Goal: Task Accomplishment & Management: Use online tool/utility

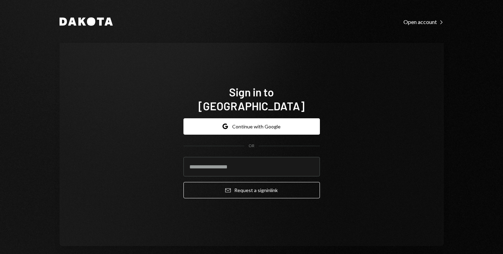
click at [35, 61] on div "Dakota Open account Right Caret Sign in to Dakota Google Continue with Google O…" at bounding box center [251, 127] width 503 height 254
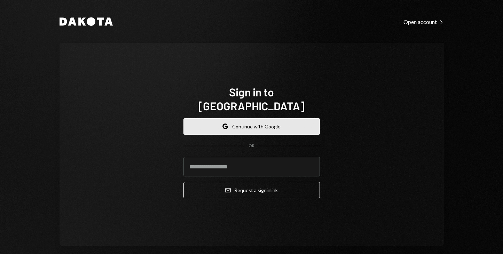
click at [244, 120] on button "Google Continue with Google" at bounding box center [251, 126] width 136 height 16
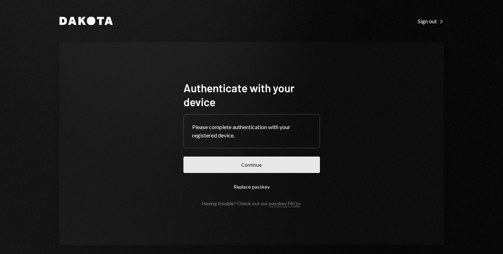
click at [248, 161] on button "Continue" at bounding box center [251, 164] width 136 height 16
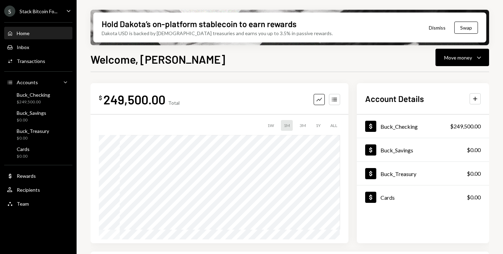
click at [354, 85] on div "$ 249,500.00 Total Graph Accounts 1W 1M 3M 1Y ALL Account Details Plus Dollar B…" at bounding box center [289, 163] width 398 height 160
click at [465, 59] on div "Move money" at bounding box center [458, 57] width 28 height 7
click at [437, 79] on div "Send" at bounding box center [456, 78] width 51 height 7
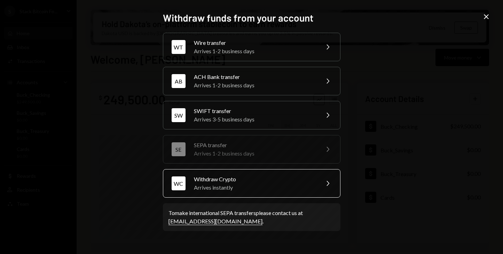
click at [254, 187] on div "Arrives instantly" at bounding box center [254, 187] width 121 height 8
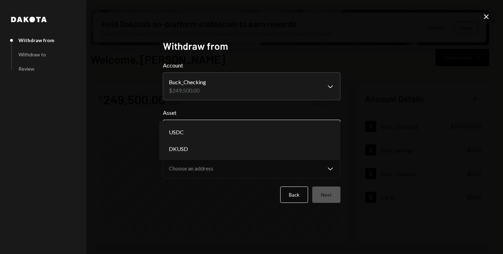
click at [286, 125] on body "S Stack Bitcoin Fo... Caret Down Home Home Inbox Inbox Activities Transactions …" at bounding box center [251, 127] width 503 height 254
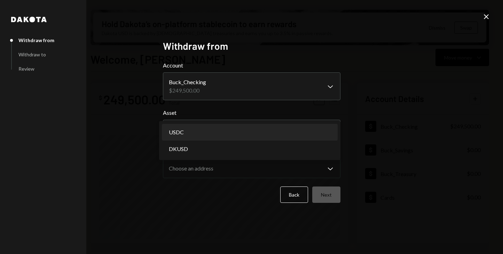
select select "****"
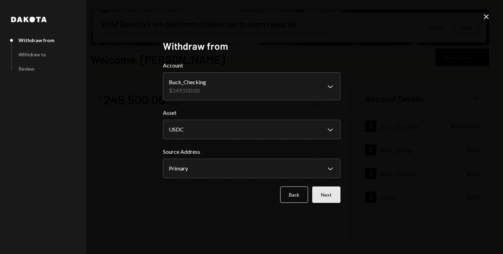
click at [330, 194] on button "Next" at bounding box center [326, 194] width 28 height 16
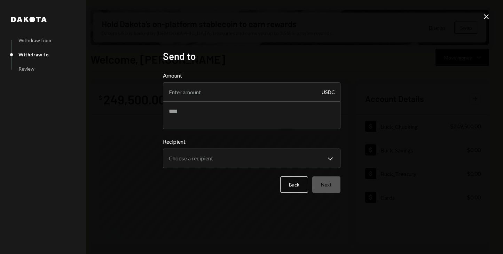
click at [484, 17] on icon "Close" at bounding box center [486, 17] width 8 height 8
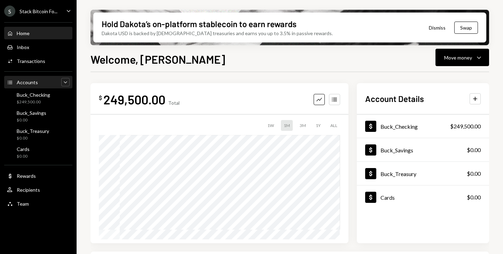
click at [65, 82] on icon "Caret Down" at bounding box center [65, 82] width 7 height 7
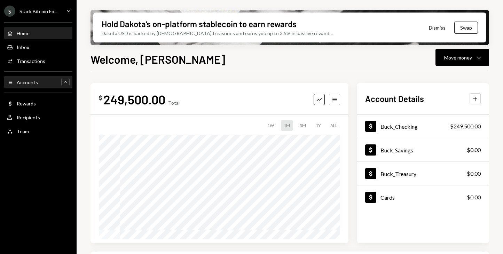
click at [65, 82] on icon "Caret Up" at bounding box center [65, 82] width 7 height 7
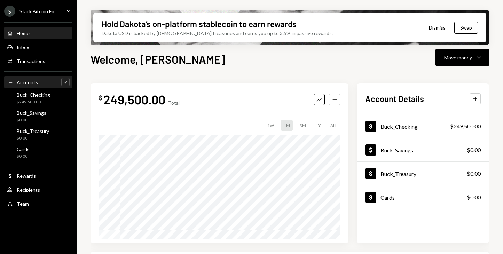
click at [83, 39] on div "Hold Dakota’s on-platform stablecoin to earn rewards Dakota USD is backed by U.…" at bounding box center [290, 127] width 426 height 254
click at [434, 27] on button "Dismiss" at bounding box center [437, 27] width 34 height 16
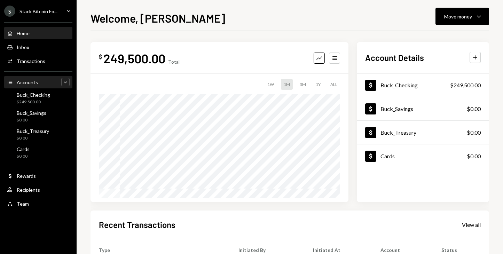
scroll to position [132, 0]
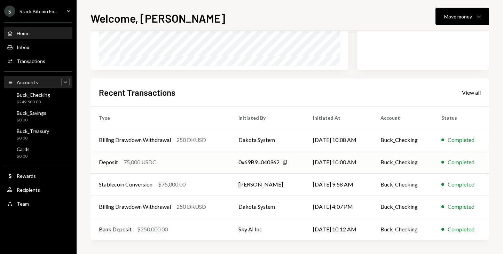
click at [142, 160] on div "75,000 USDC" at bounding box center [139, 162] width 33 height 8
